Goal: Task Accomplishment & Management: Manage account settings

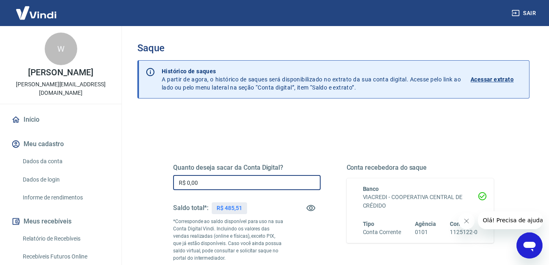
click at [222, 179] on input "R$ 0,00" at bounding box center [247, 182] width 148 height 15
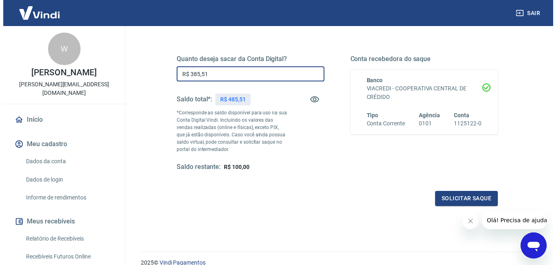
scroll to position [145, 0]
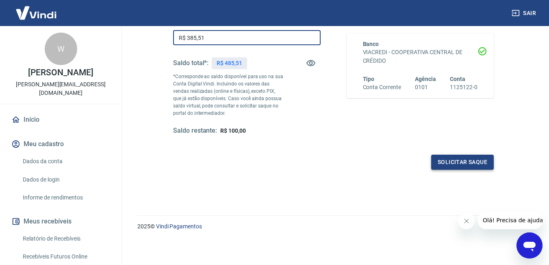
type input "R$ 385,51"
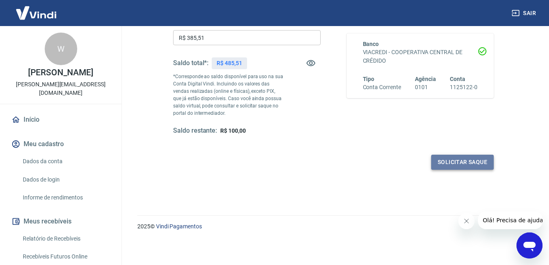
click at [451, 163] on button "Solicitar saque" at bounding box center [463, 162] width 63 height 15
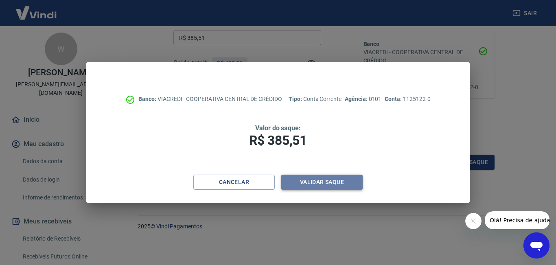
click at [335, 182] on button "Validar saque" at bounding box center [321, 181] width 81 height 15
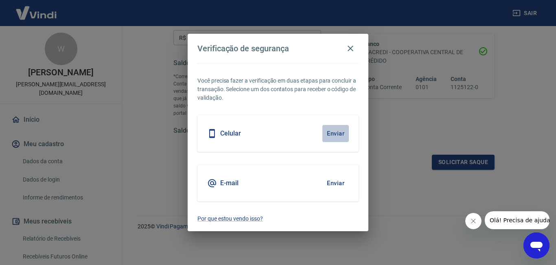
click at [330, 130] on button "Enviar" at bounding box center [335, 133] width 26 height 17
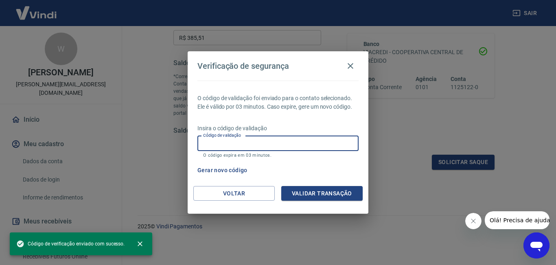
click at [311, 145] on input "Código de validação" at bounding box center [277, 143] width 161 height 15
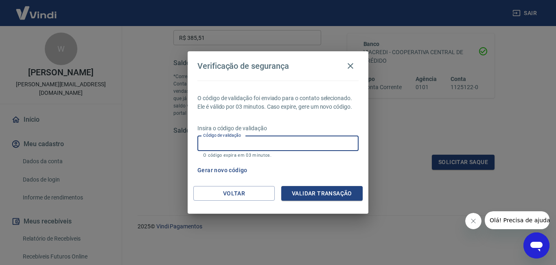
click at [311, 145] on input "Código de validação" at bounding box center [277, 143] width 161 height 15
type input "129799"
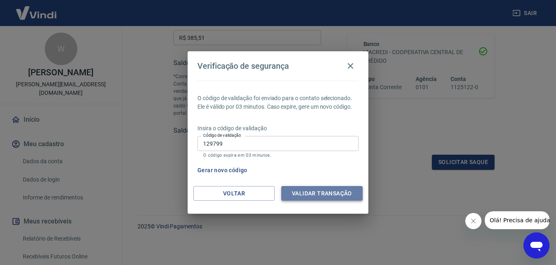
click at [328, 191] on button "Validar transação" at bounding box center [321, 193] width 81 height 15
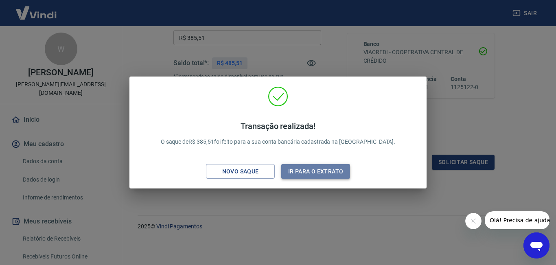
click at [315, 175] on button "Ir para o extrato" at bounding box center [315, 171] width 69 height 15
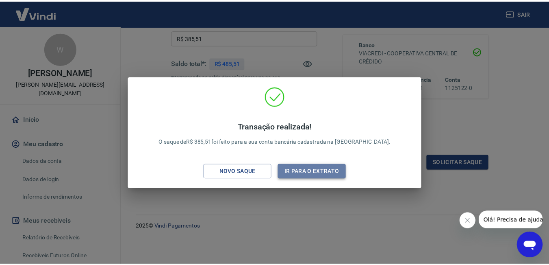
scroll to position [137, 0]
